Goal: Navigation & Orientation: Understand site structure

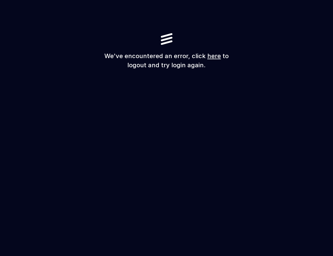
click at [216, 56] on link "here" at bounding box center [214, 55] width 14 height 7
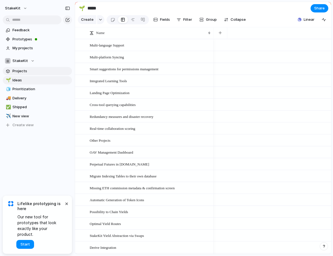
click at [50, 71] on span "Projects" at bounding box center [41, 71] width 58 height 6
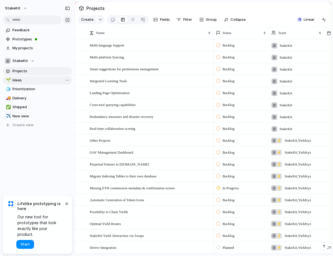
click at [44, 83] on link "🌱 Ideas" at bounding box center [37, 80] width 69 height 8
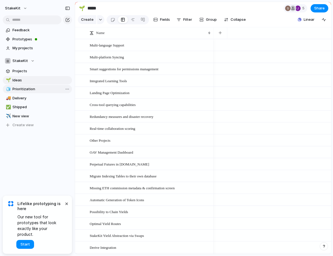
click at [42, 87] on span "Prioritization" at bounding box center [41, 89] width 58 height 6
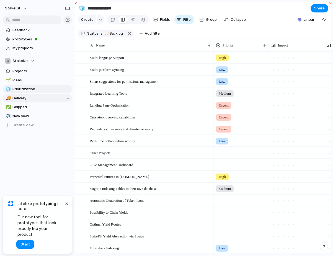
click at [27, 100] on span "Delivery" at bounding box center [41, 98] width 58 height 6
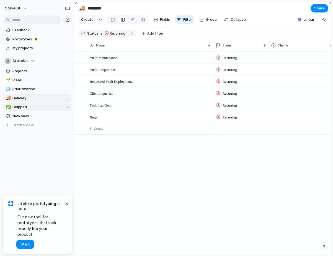
click at [24, 110] on span "Shipped" at bounding box center [41, 107] width 58 height 6
type input "*******"
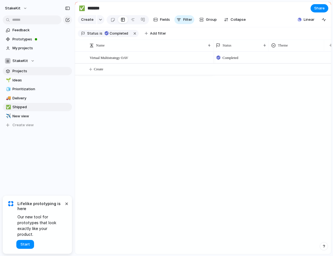
click at [26, 67] on link "Projects" at bounding box center [37, 71] width 69 height 8
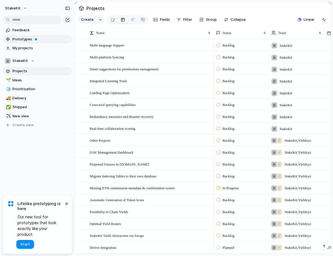
click at [30, 36] on link "Prototypes" at bounding box center [37, 39] width 69 height 8
click at [51, 31] on span "Feedback" at bounding box center [41, 30] width 58 height 6
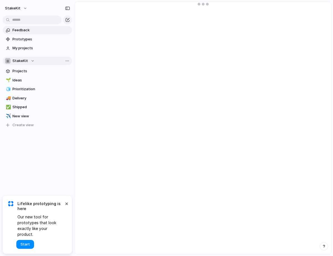
click at [28, 58] on div "StakeKit" at bounding box center [20, 61] width 30 height 6
click at [22, 93] on span "Yieldxyz" at bounding box center [24, 93] width 15 height 6
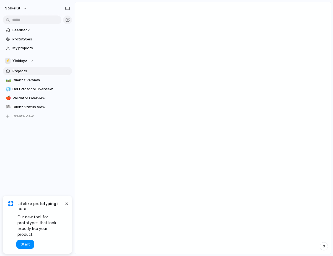
click at [30, 72] on span "Projects" at bounding box center [41, 71] width 58 height 6
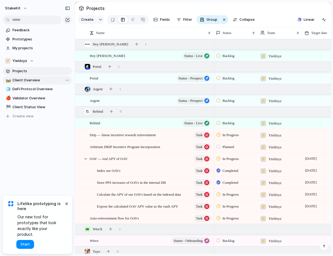
click at [29, 78] on span "Client Overview" at bounding box center [41, 80] width 58 height 6
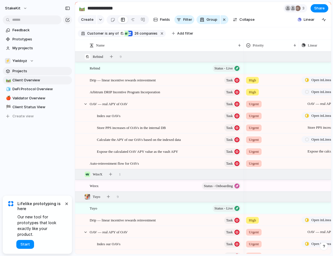
click at [28, 72] on span "Projects" at bounding box center [41, 71] width 58 height 6
